Goal: Find specific page/section: Find specific page/section

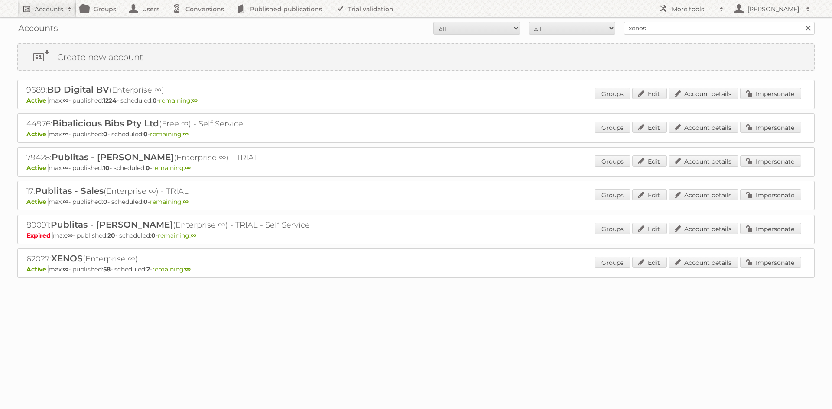
drag, startPoint x: 0, startPoint y: 0, endPoint x: 53, endPoint y: 8, distance: 53.5
click at [53, 8] on h2 "Accounts" at bounding box center [49, 9] width 29 height 9
type input"] "hubo be"
click at [200, 22] on input "Search" at bounding box center [206, 28] width 13 height 13
click at [661, 27] on input "xenos" at bounding box center [719, 28] width 191 height 13
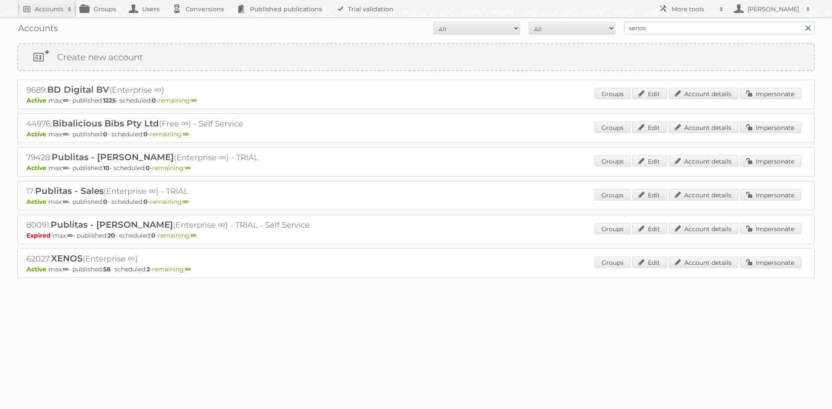
click at [661, 27] on input "xenos" at bounding box center [719, 28] width 191 height 13
type input "hubo"
click at [801, 22] on input "Search" at bounding box center [807, 28] width 13 height 13
